Goal: Task Accomplishment & Management: Manage account settings

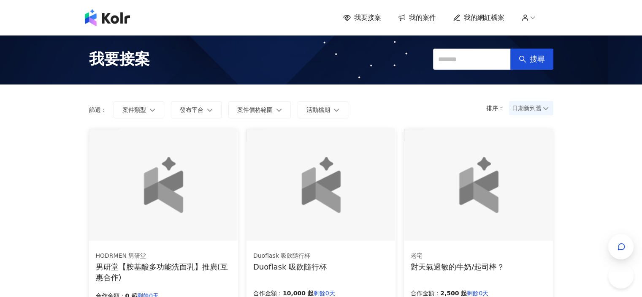
click at [374, 16] on span "我要接案" at bounding box center [367, 17] width 27 height 9
click at [428, 19] on span "我的案件" at bounding box center [422, 17] width 27 height 9
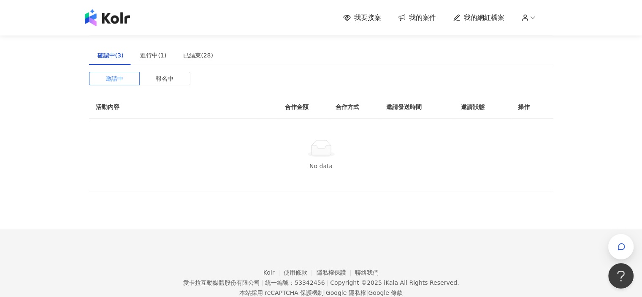
click at [367, 18] on span "我要接案" at bounding box center [367, 17] width 27 height 9
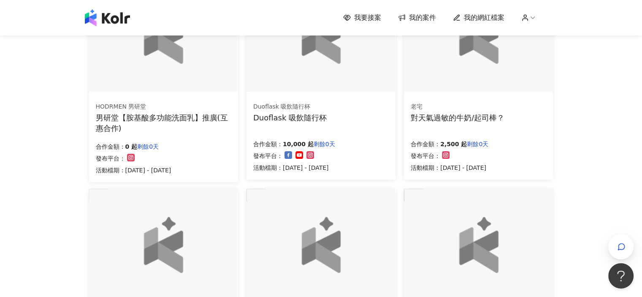
scroll to position [253, 0]
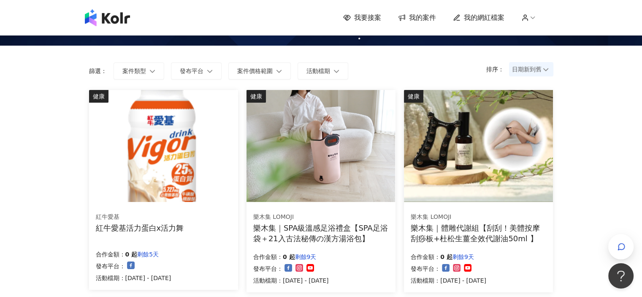
click at [340, 140] on img at bounding box center [321, 146] width 149 height 112
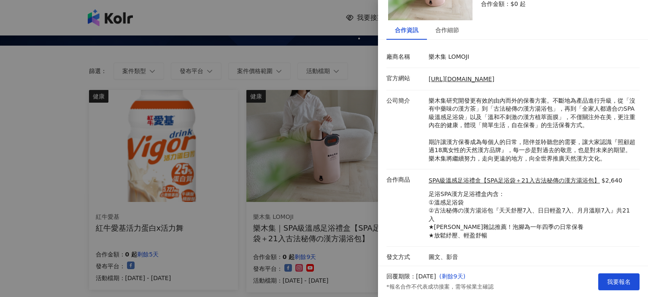
scroll to position [75, 0]
click at [451, 24] on div "合作細節" at bounding box center [447, 29] width 41 height 19
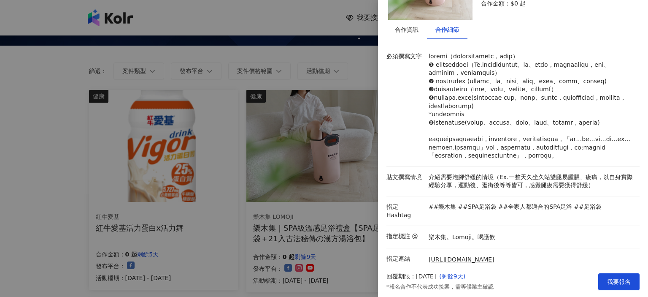
click at [321, 126] on div at bounding box center [324, 148] width 648 height 297
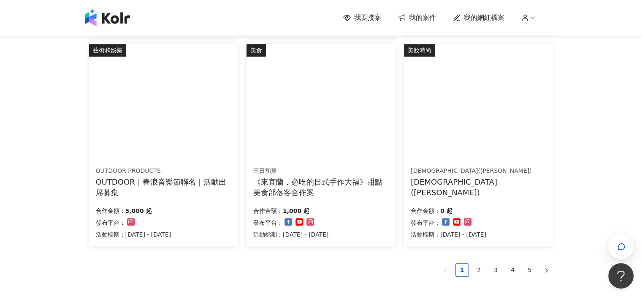
scroll to position [503, 0]
